Goal: Transaction & Acquisition: Purchase product/service

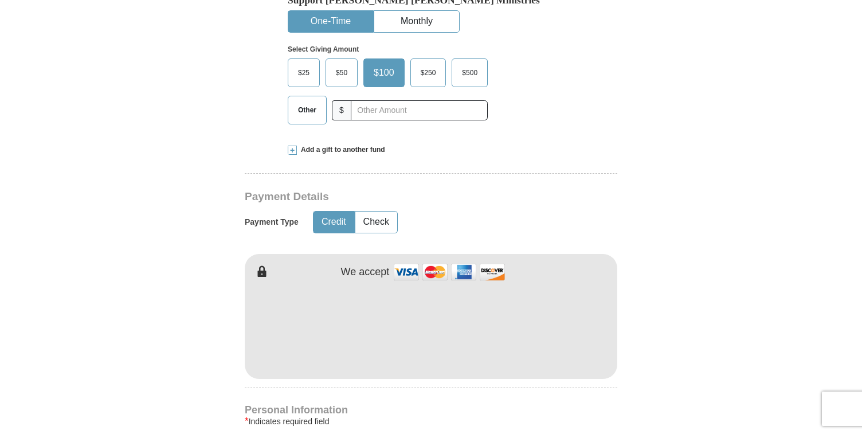
scroll to position [445, 0]
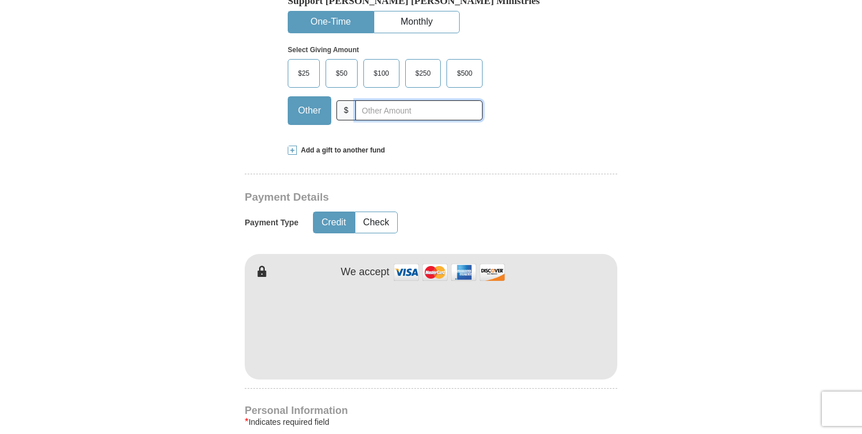
click at [407, 112] on input "text" at bounding box center [418, 110] width 127 height 20
type input "5"
click at [383, 76] on span "$100" at bounding box center [381, 73] width 27 height 17
click at [0, 0] on input "$100" at bounding box center [0, 0] width 0 height 0
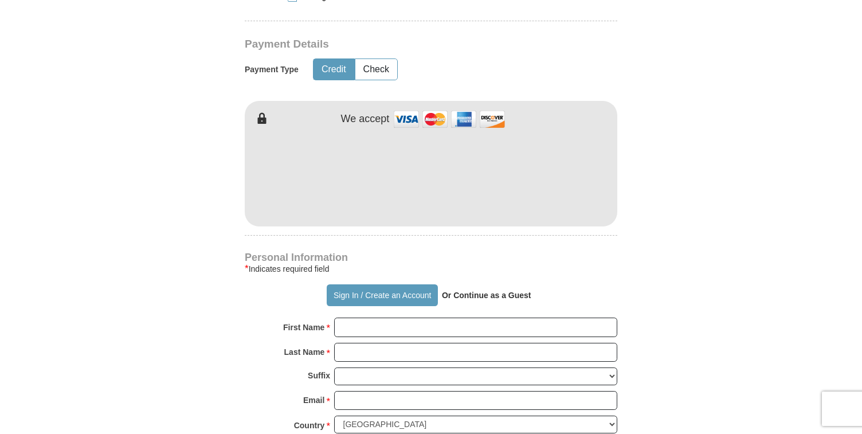
scroll to position [607, 0]
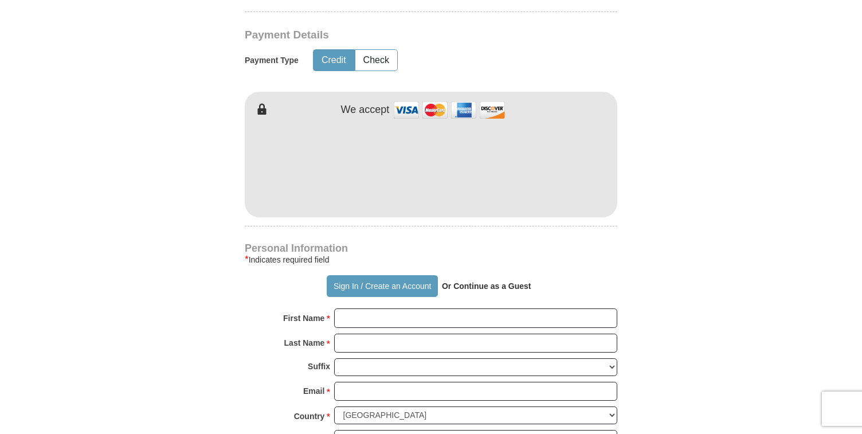
click at [728, 296] on form "Already have an account? Sign in for faster giving. Don't have an account? Crea…" at bounding box center [430, 192] width 653 height 1406
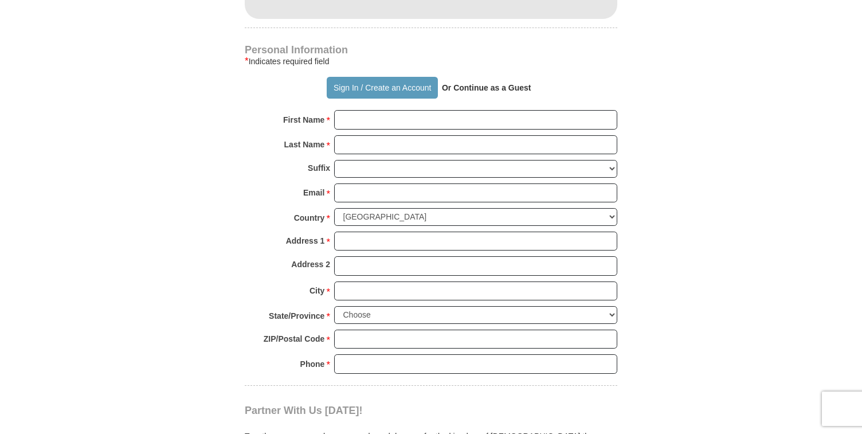
scroll to position [816, 0]
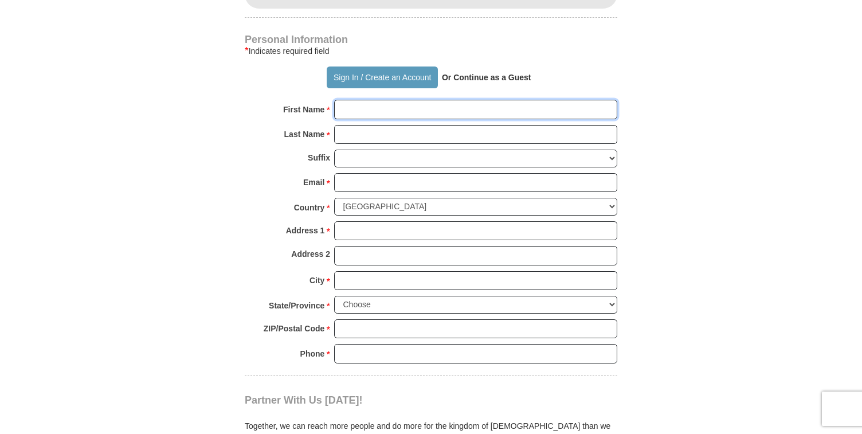
click at [473, 108] on input "First Name *" at bounding box center [475, 109] width 283 height 19
type input "[PERSON_NAME]"
type input "Kruger"
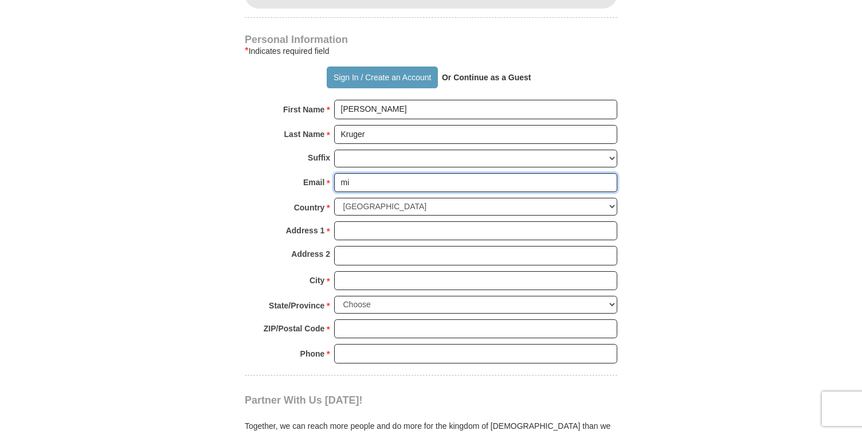
type input "[PERSON_NAME][EMAIL_ADDRESS][DOMAIN_NAME]"
select select "AE"
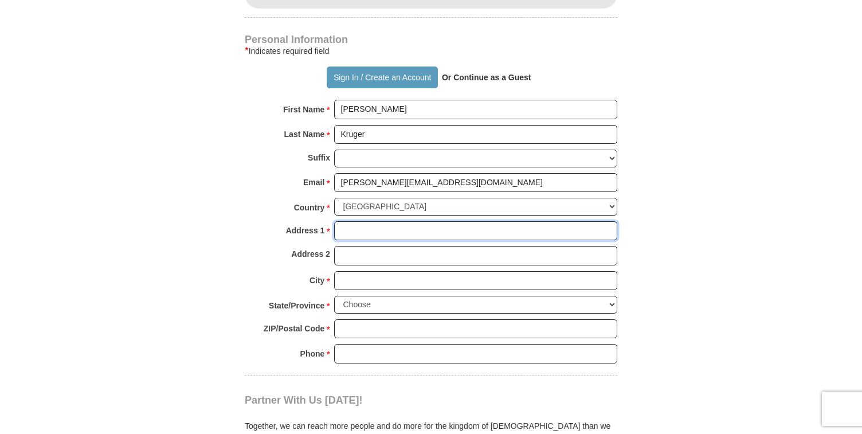
type input "PO Box 454637"
type input "[GEOGRAPHIC_DATA]"
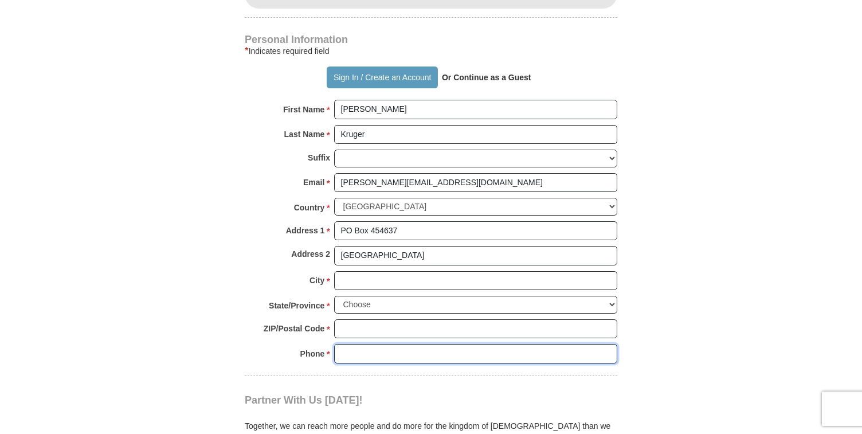
type input "0524293272"
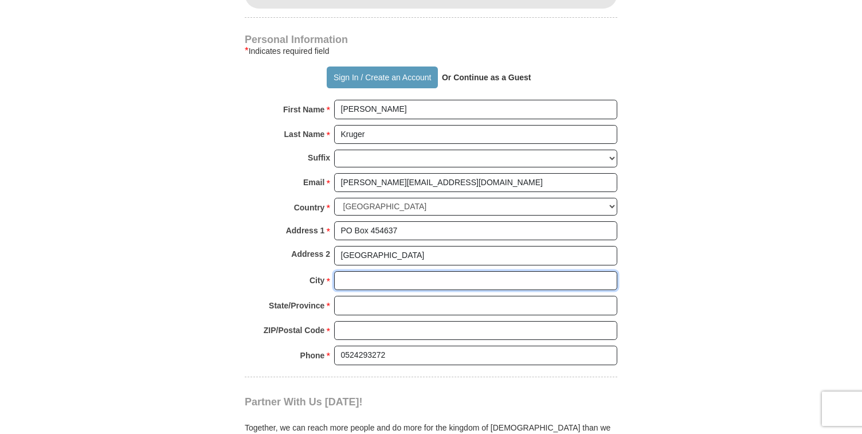
click at [448, 285] on input "City *" at bounding box center [475, 280] width 283 height 19
type input "[GEOGRAPHIC_DATA]"
click at [370, 306] on input "State/Province *" at bounding box center [475, 305] width 283 height 19
type input "[GEOGRAPHIC_DATA]"
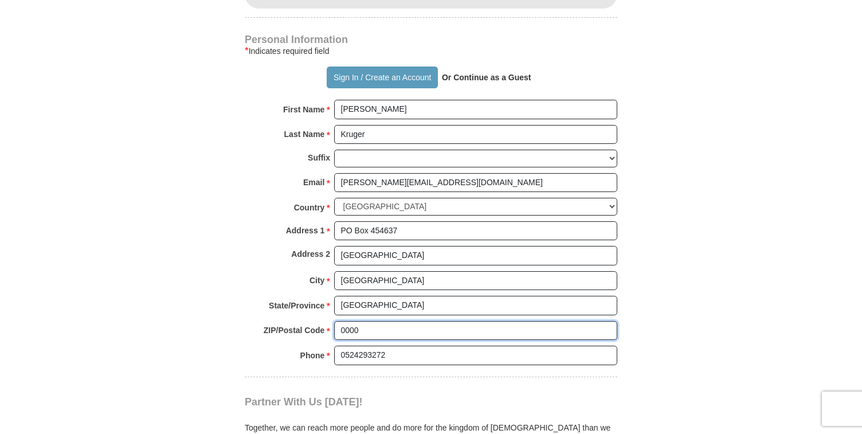
type input "0000"
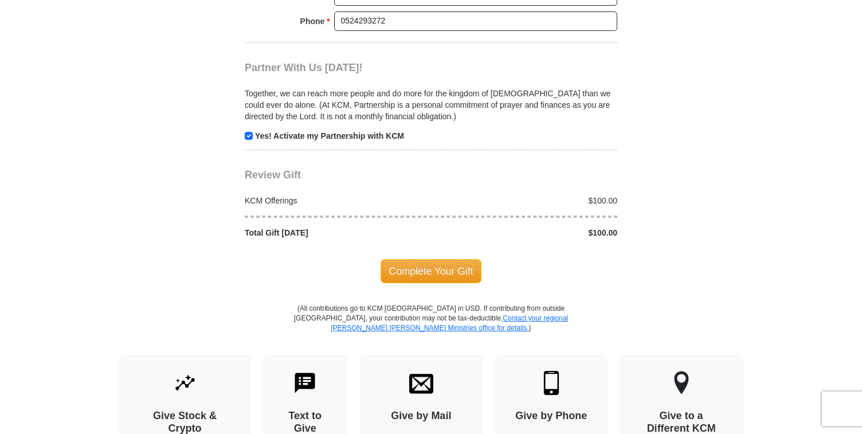
scroll to position [1152, 0]
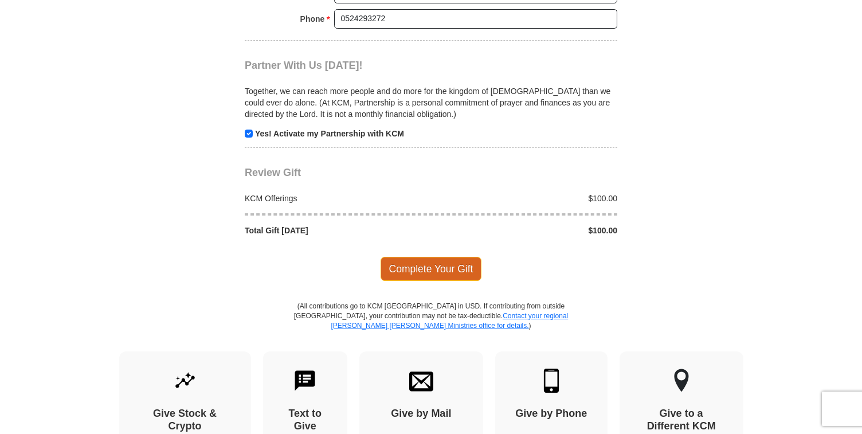
click at [410, 268] on span "Complete Your Gift" at bounding box center [431, 269] width 101 height 24
